Goal: Navigation & Orientation: Find specific page/section

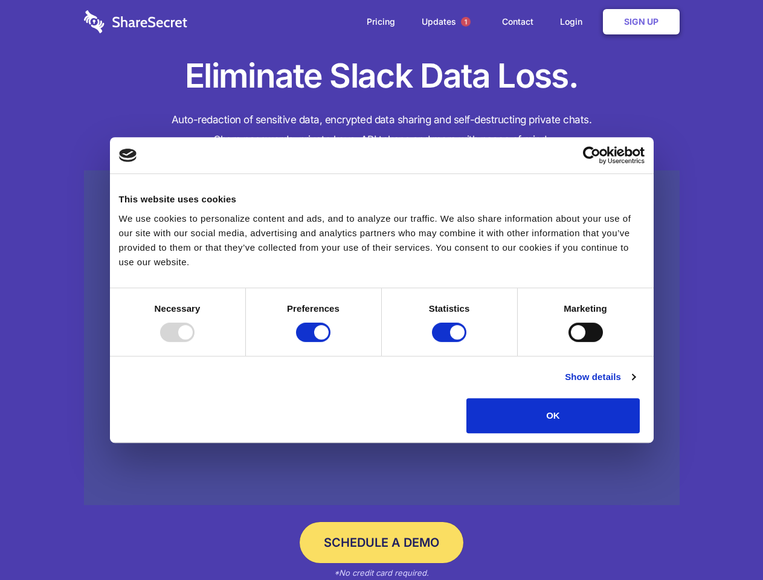
click at [195, 342] on div at bounding box center [177, 332] width 34 height 19
click at [330, 342] on input "Preferences" at bounding box center [313, 332] width 34 height 19
checkbox input "false"
click at [451, 342] on input "Statistics" at bounding box center [449, 332] width 34 height 19
checkbox input "false"
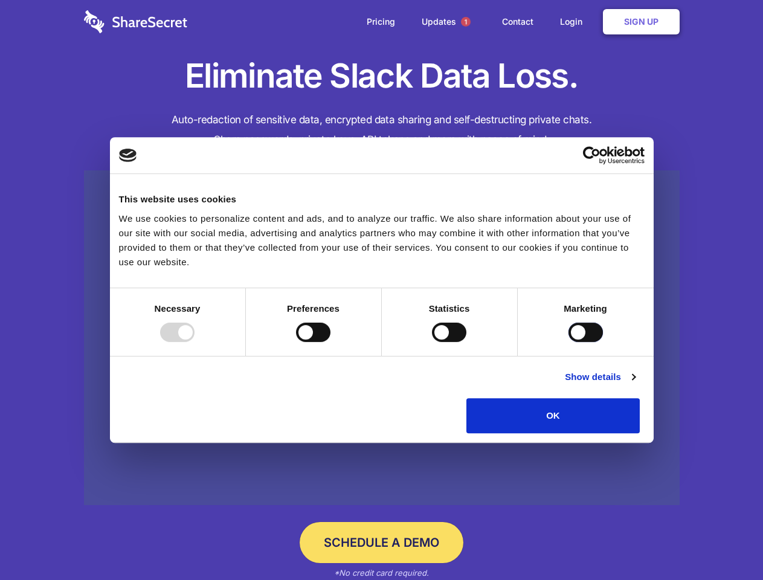
click at [569, 342] on input "Marketing" at bounding box center [586, 332] width 34 height 19
checkbox input "true"
click at [635, 384] on link "Show details" at bounding box center [600, 377] width 70 height 14
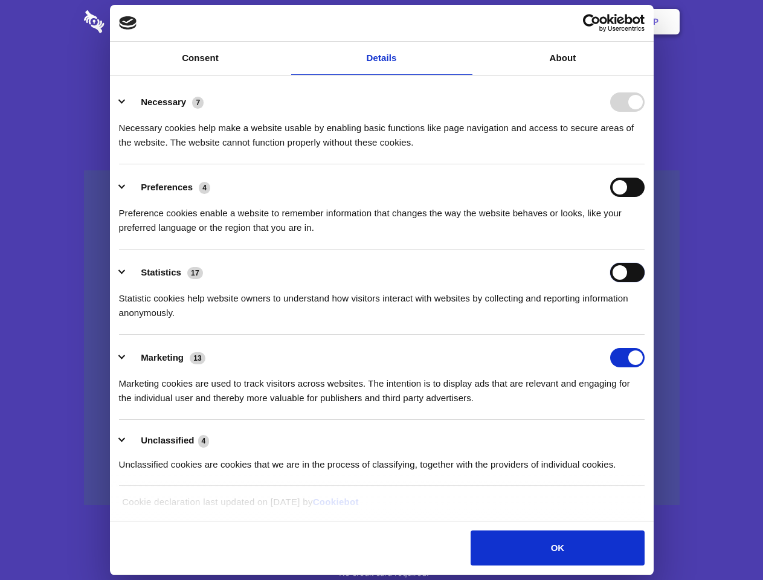
click at [645, 320] on div "Statistics 17 Statistic cookies help website owners to understand how visitors …" at bounding box center [382, 291] width 526 height 57
click at [465, 22] on span "1" at bounding box center [466, 22] width 10 height 10
